Goal: Task Accomplishment & Management: Use online tool/utility

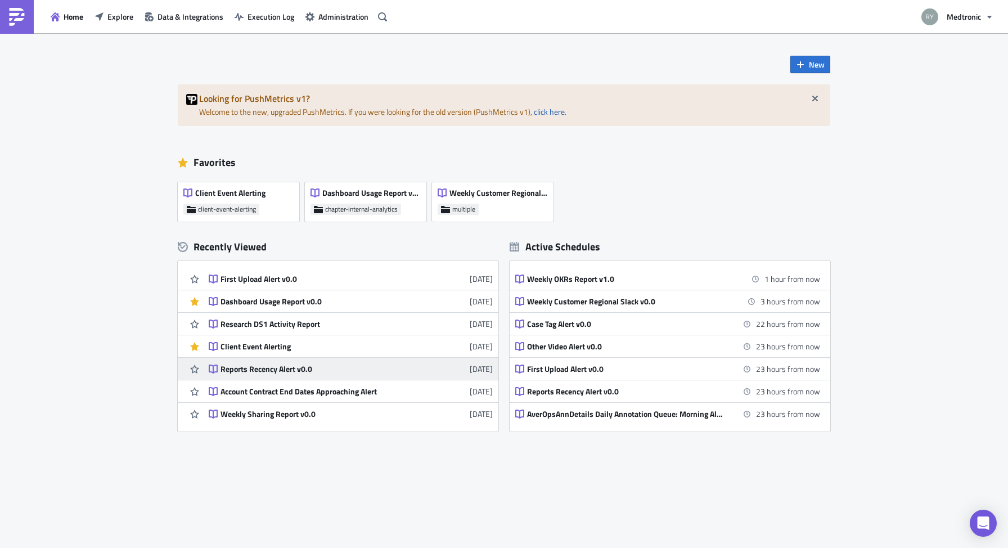
click at [288, 369] on div "Reports Recency Alert v0.0" at bounding box center [319, 369] width 197 height 10
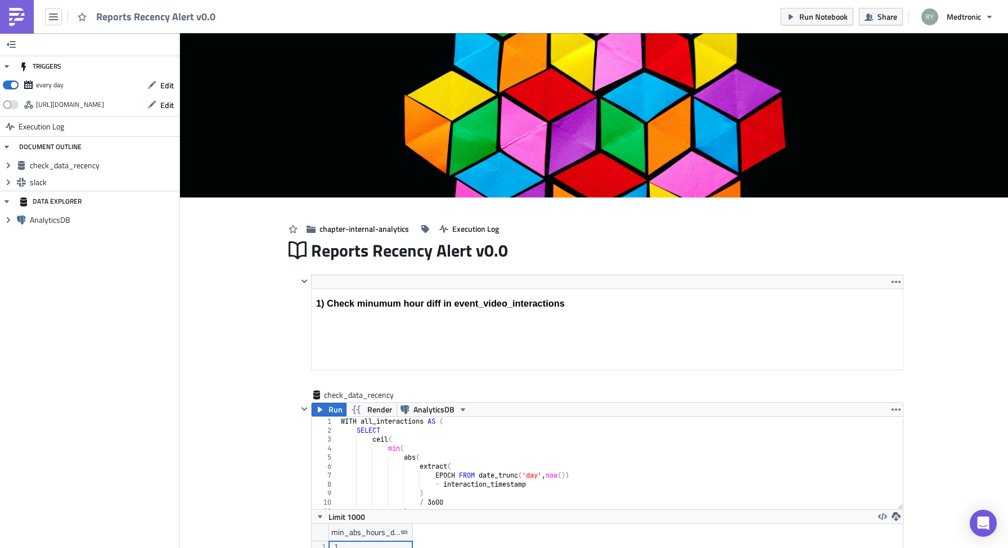
scroll to position [129, 591]
click at [41, 122] on span "Execution Log" at bounding box center [42, 126] width 46 height 20
click at [828, 14] on span "Run Notebook" at bounding box center [824, 17] width 48 height 12
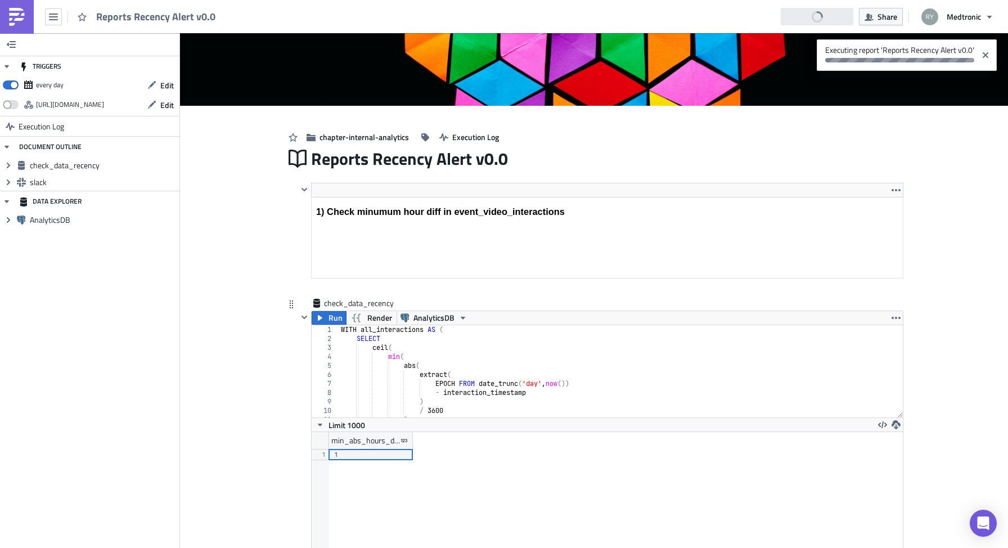
scroll to position [129, 0]
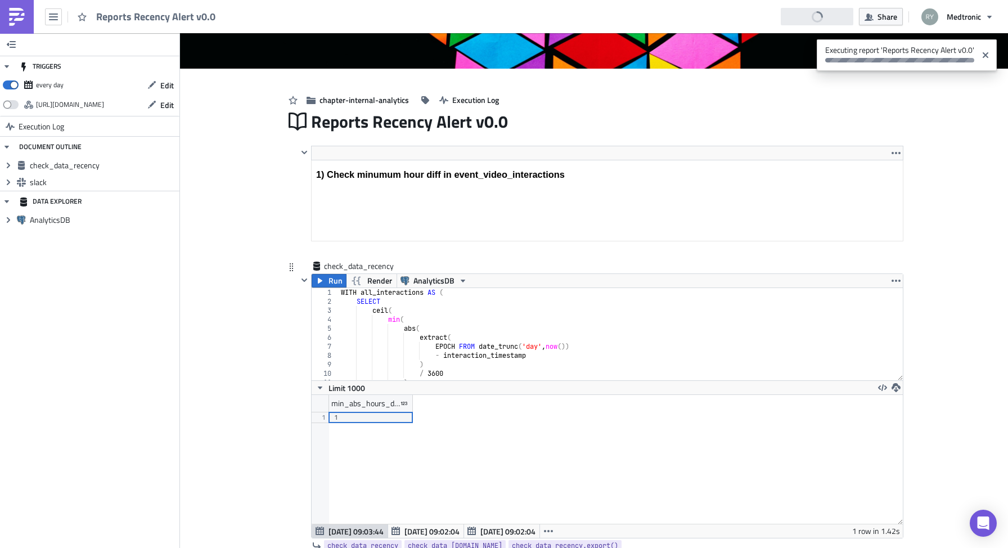
click at [550, 333] on div "WITH all_interactions AS ( SELECT ceil ( min ( abs ( extract ( EPOCH FROM date_…" at bounding box center [621, 343] width 565 height 110
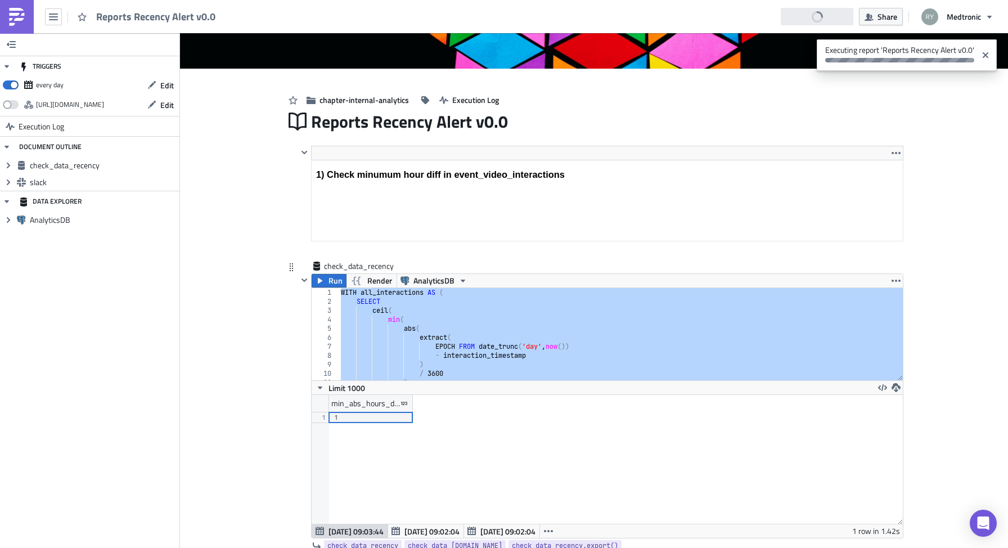
click at [538, 340] on div "WITH all_interactions AS ( SELECT ceil ( min ( abs ( extract ( EPOCH FROM date_…" at bounding box center [621, 343] width 565 height 110
type textarea "extract("
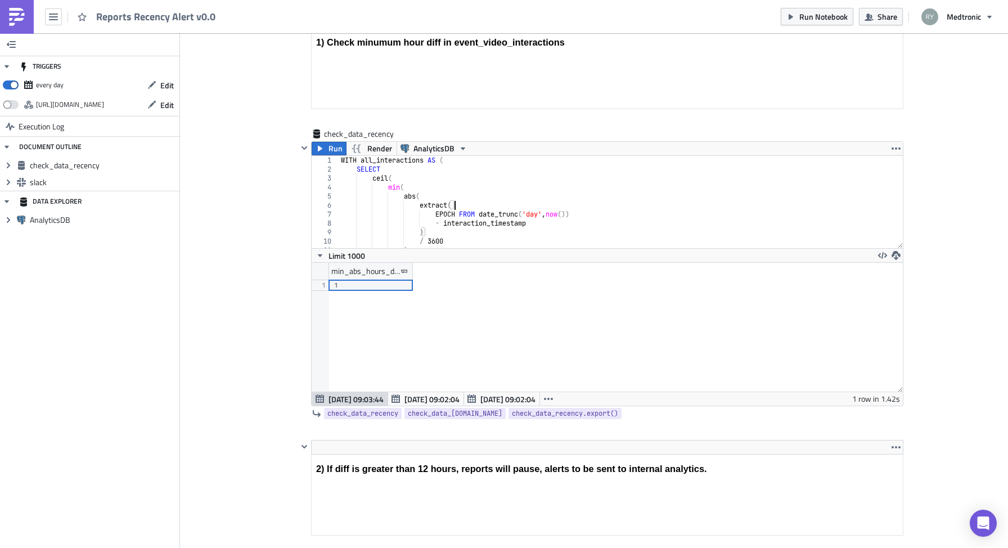
scroll to position [0, 0]
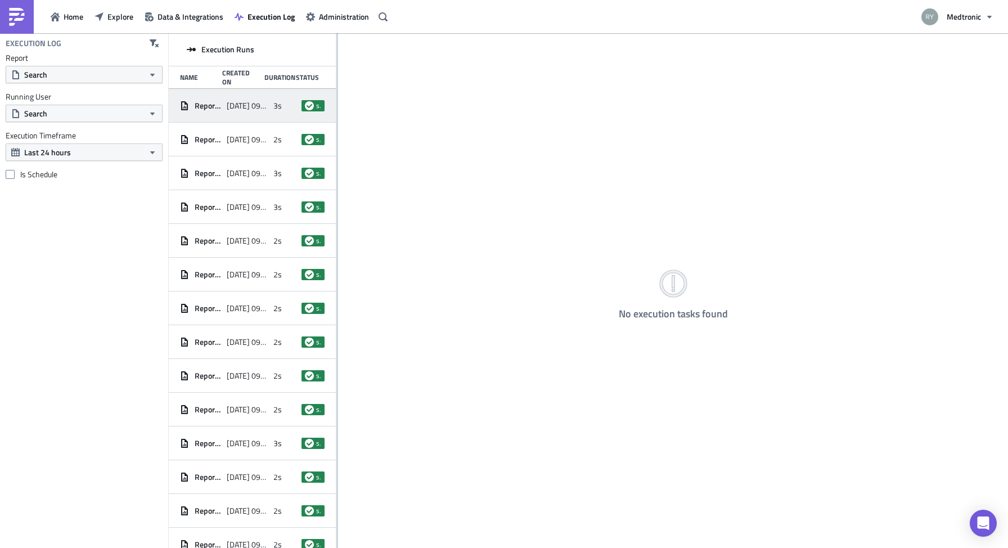
click at [232, 109] on span "2025-09-01 09:03" at bounding box center [247, 106] width 41 height 10
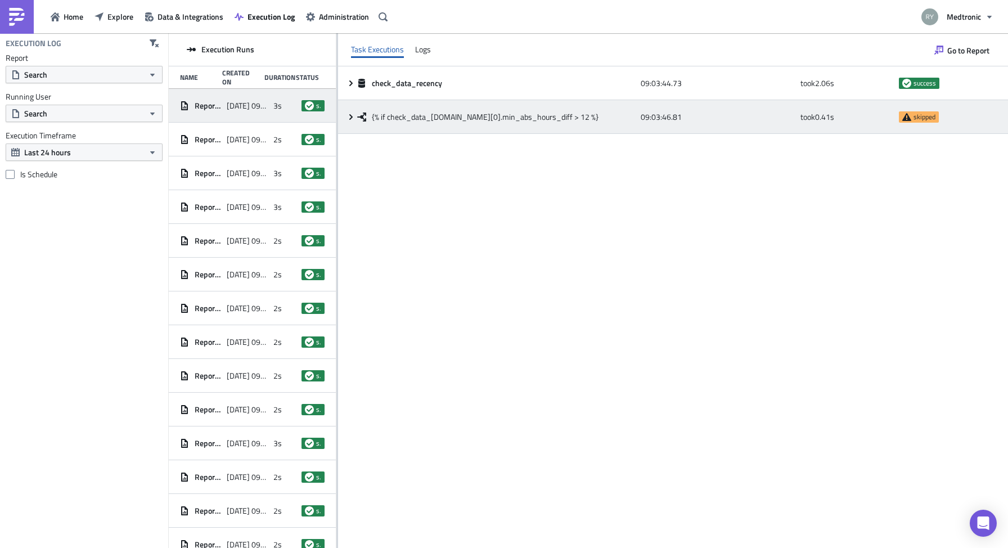
click at [406, 122] on span "{% if check_data_[DOMAIN_NAME][0].min_abs_hours_diff > 12 %}" at bounding box center [485, 117] width 227 height 10
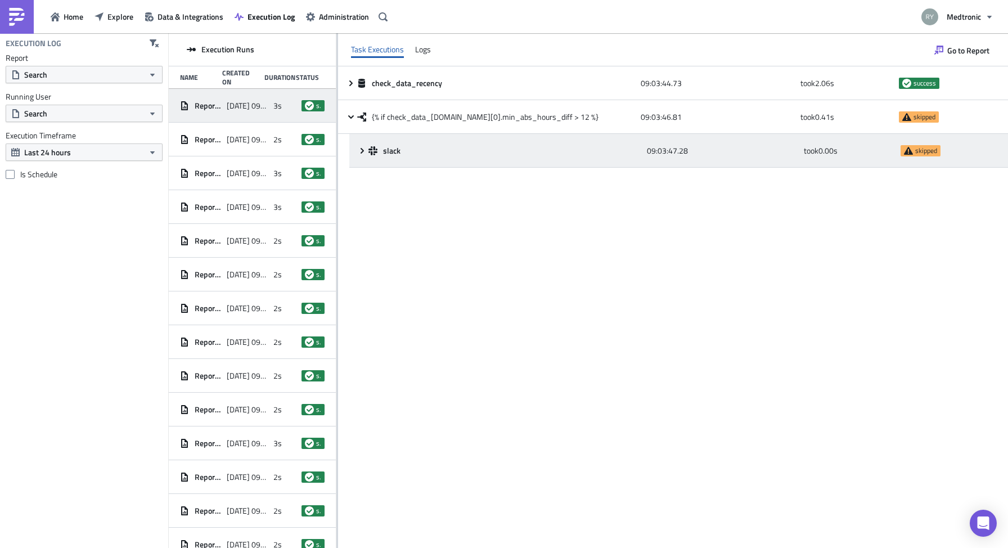
click at [389, 152] on span "slack" at bounding box center [392, 151] width 19 height 10
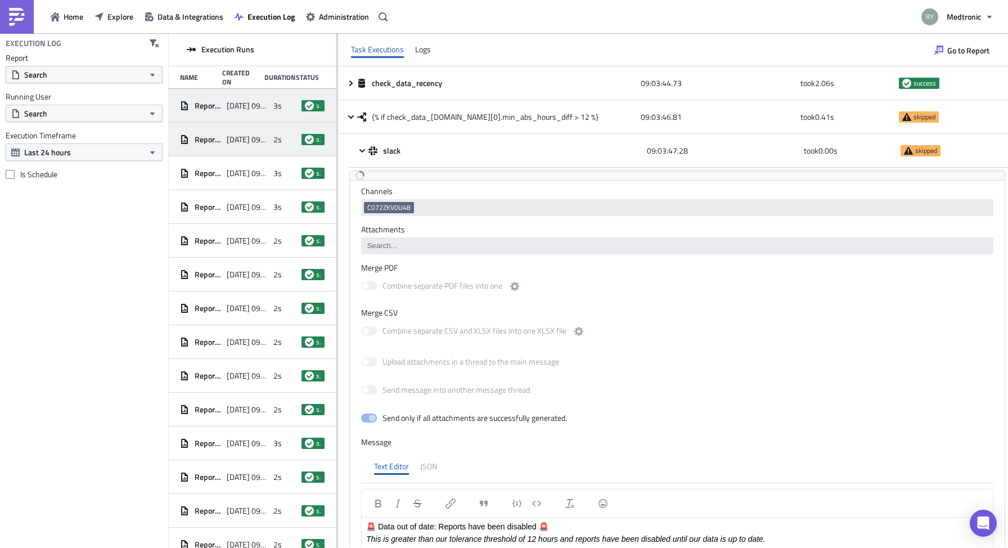
click at [255, 132] on div "2025-08-31 09:02" at bounding box center [247, 139] width 41 height 20
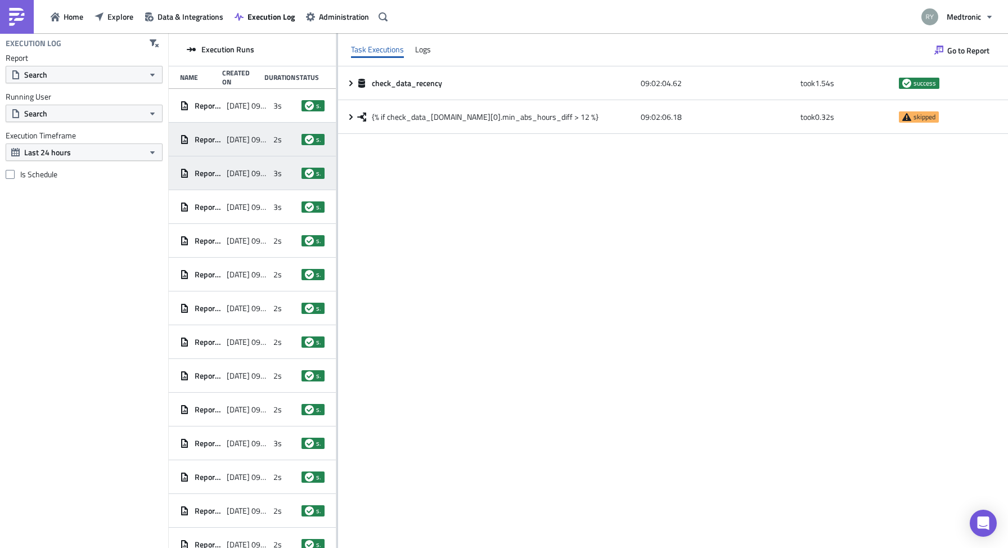
click at [254, 156] on div "Reports Recency Alert v0.0 2025-08-30 09:02 3s success" at bounding box center [252, 173] width 167 height 34
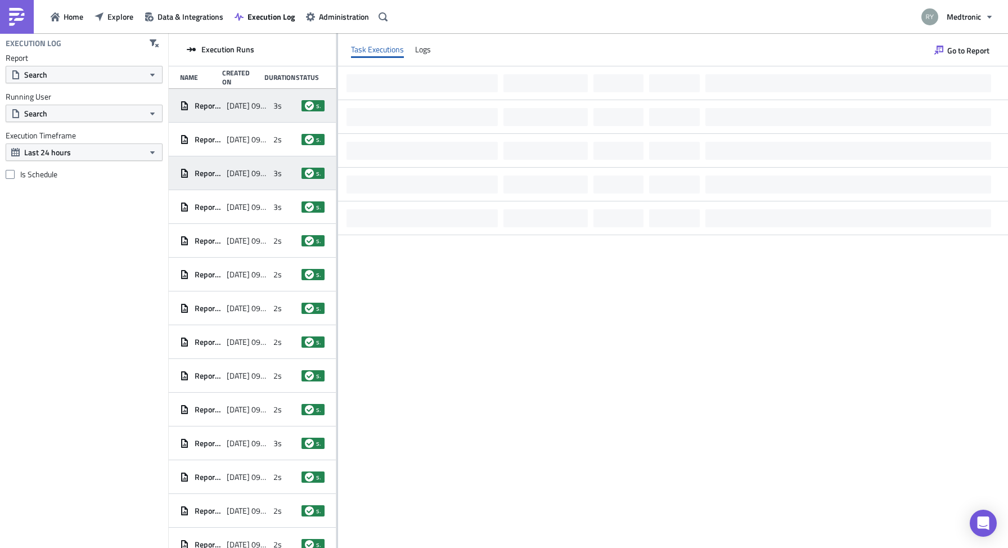
click at [240, 113] on div "2025-09-01 09:03" at bounding box center [247, 106] width 41 height 20
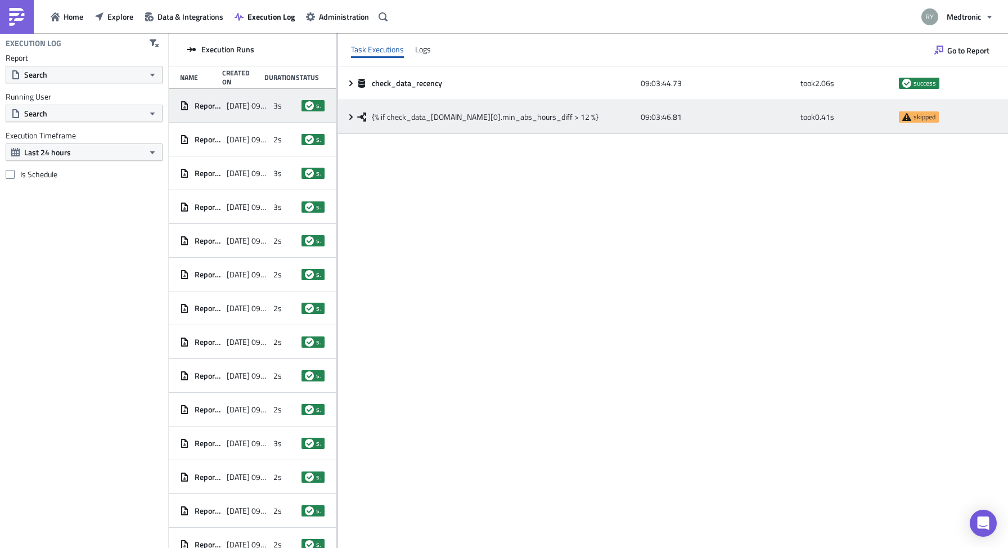
click at [349, 123] on div "{% if check_data_recency.data[0].min_abs_hours_diff > 12 %} 09:03:46.81 took 0.…" at bounding box center [673, 117] width 670 height 34
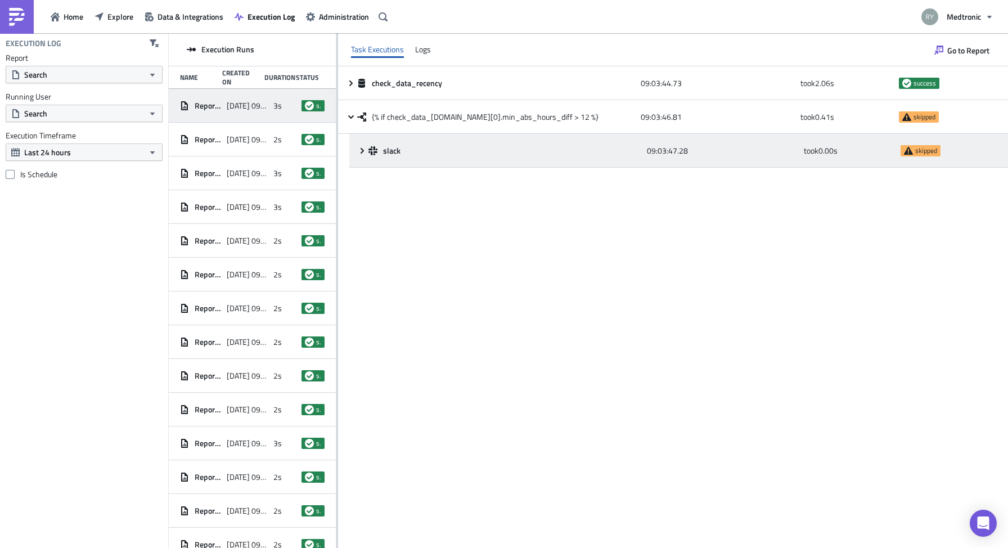
click at [357, 154] on div "slack 09:03:47.28 took 0.00 s skipped" at bounding box center [678, 151] width 659 height 34
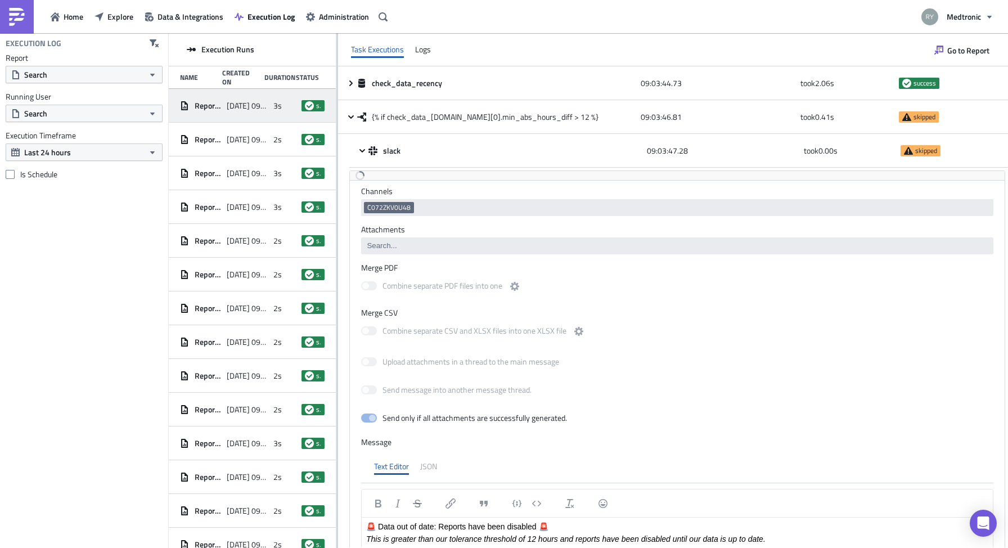
scroll to position [1, 0]
click at [227, 131] on div "2025-08-31 09:02" at bounding box center [247, 139] width 41 height 20
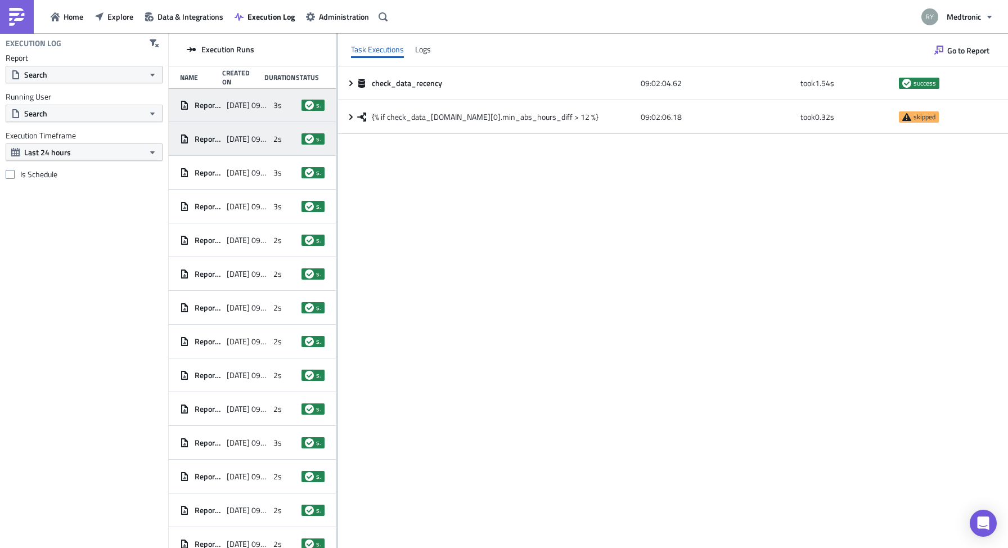
click at [232, 112] on div "2025-09-01 09:03" at bounding box center [247, 105] width 41 height 20
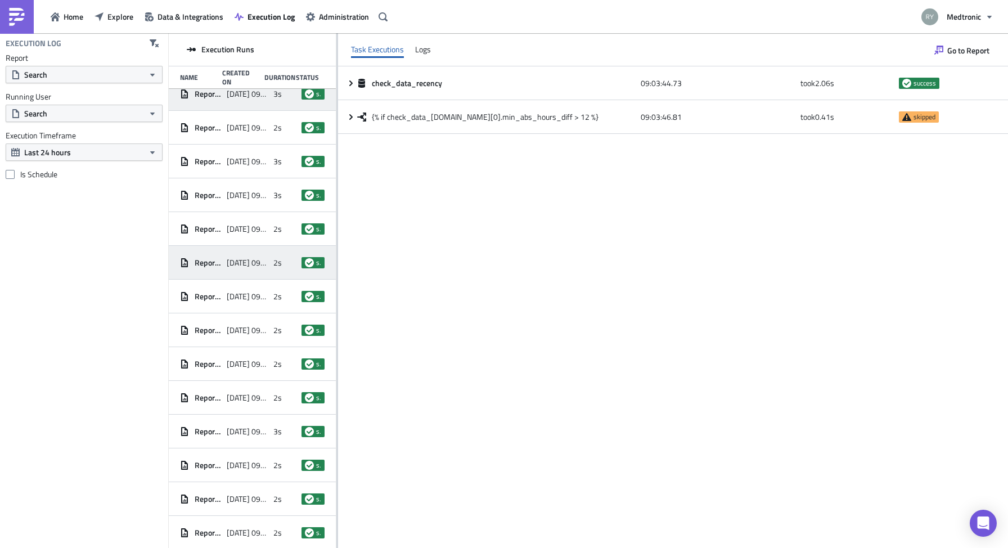
scroll to position [0, 0]
